Goal: Task Accomplishment & Management: Complete application form

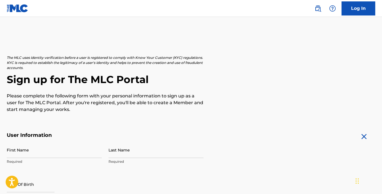
scroll to position [50, 0]
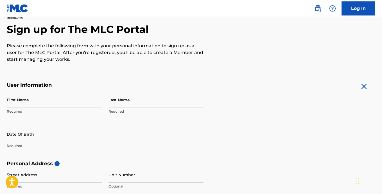
click at [22, 100] on input "First Name" at bounding box center [54, 100] width 95 height 16
type input "montae"
type input "[PERSON_NAME]"
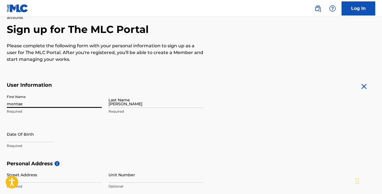
type input "[GEOGRAPHIC_DATA]"
type input "[US_STATE]"
type input "30315"
type input "[EMAIL_ADDRESS][DOMAIN_NAME]"
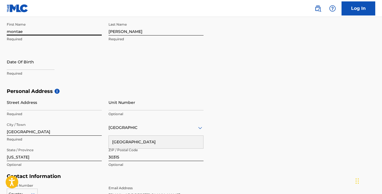
scroll to position [122, 0]
click at [46, 103] on input "Street Address" at bounding box center [54, 102] width 95 height 16
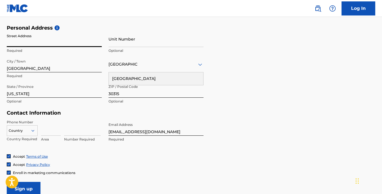
scroll to position [180, 0]
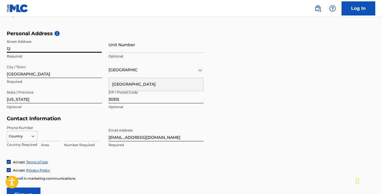
type input "1"
click at [16, 49] on input "Street Address" at bounding box center [54, 45] width 95 height 16
click at [32, 50] on input "Street Address" at bounding box center [54, 45] width 95 height 16
click at [59, 49] on input "Street Address" at bounding box center [54, 45] width 95 height 16
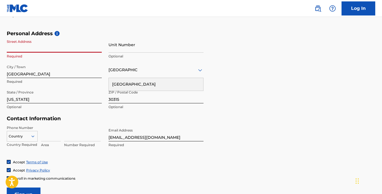
type input "[STREET_ADDRESS]"
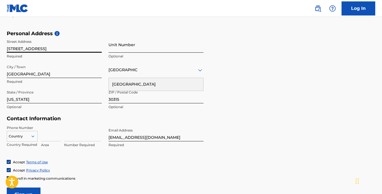
click at [116, 48] on input "Unit Number" at bounding box center [155, 45] width 95 height 16
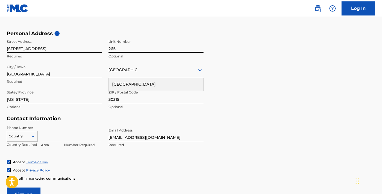
type input "265"
click at [100, 122] on div "Contact Information Phone Number Country Country Required Area Number Required …" at bounding box center [105, 137] width 197 height 44
click at [67, 138] on input at bounding box center [82, 133] width 37 height 16
click at [32, 190] on input "Sign up" at bounding box center [24, 194] width 34 height 14
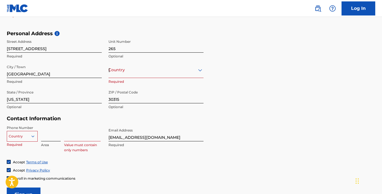
click at [47, 139] on input at bounding box center [51, 133] width 20 height 16
type input "470"
click at [67, 135] on input at bounding box center [82, 133] width 37 height 16
type input "7715491"
click at [30, 135] on div "Country" at bounding box center [22, 135] width 31 height 8
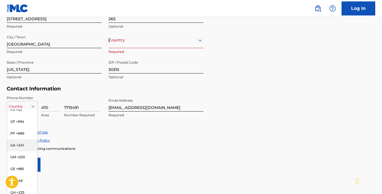
scroll to position [782, 0]
click at [22, 140] on div "GA +241" at bounding box center [22, 146] width 30 height 12
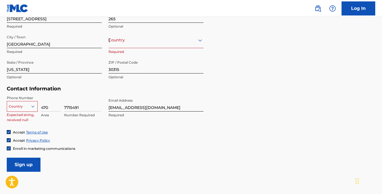
click at [34, 106] on icon at bounding box center [32, 106] width 3 height 2
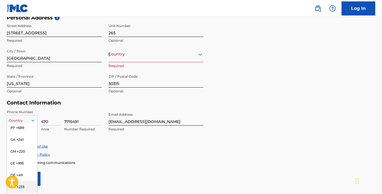
scroll to position [802, 0]
click at [22, 134] on div "GA +241" at bounding box center [22, 140] width 30 height 12
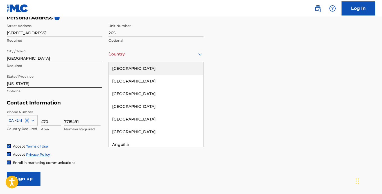
click at [134, 54] on div "[GEOGRAPHIC_DATA]" at bounding box center [155, 54] width 95 height 7
click at [133, 72] on div "[GEOGRAPHIC_DATA]" at bounding box center [156, 68] width 94 height 13
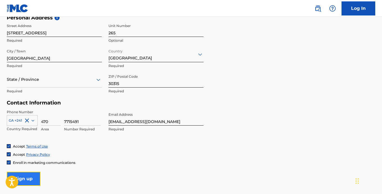
click at [29, 174] on input "Sign up" at bounding box center [24, 178] width 34 height 14
click at [43, 85] on div "State / Province" at bounding box center [54, 79] width 95 height 16
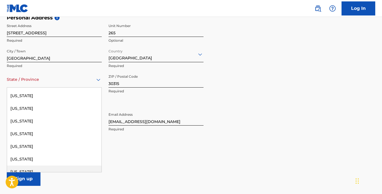
scroll to position [122, 0]
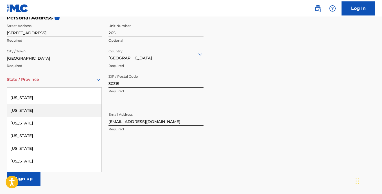
click at [40, 107] on div "[US_STATE]" at bounding box center [54, 110] width 94 height 13
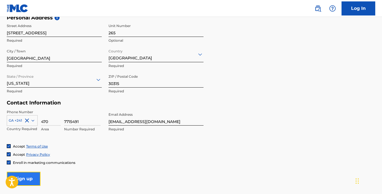
click at [27, 172] on input "Sign up" at bounding box center [24, 178] width 34 height 14
click at [34, 180] on input "Sign up" at bounding box center [24, 178] width 34 height 14
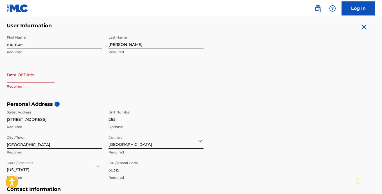
scroll to position [112, 0]
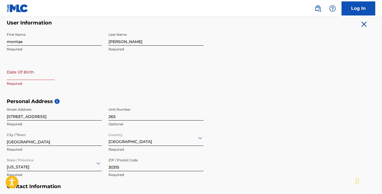
click at [23, 77] on input "text" at bounding box center [31, 72] width 48 height 16
select select "8"
select select "2025"
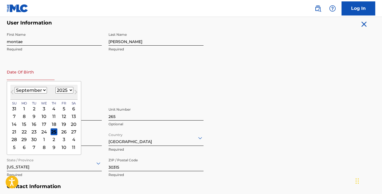
click at [43, 90] on select "January February March April May June July August September October November De…" at bounding box center [31, 90] width 32 height 6
select select "2"
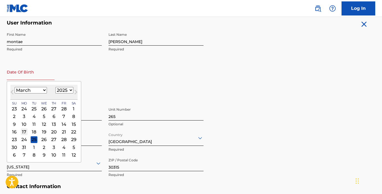
click at [24, 133] on div "17" at bounding box center [24, 131] width 7 height 7
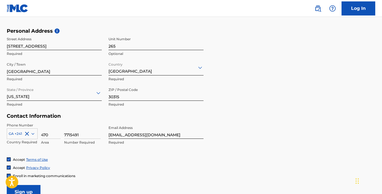
scroll to position [209, 0]
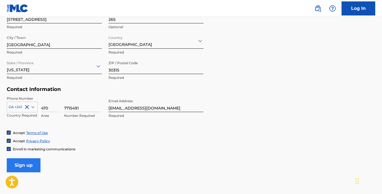
type input "[DATE]"
click at [24, 165] on input "Sign up" at bounding box center [24, 165] width 34 height 14
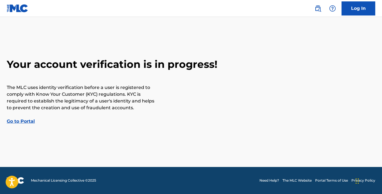
click at [19, 118] on link "Go to Portal" at bounding box center [21, 120] width 28 height 5
